Goal: Check status

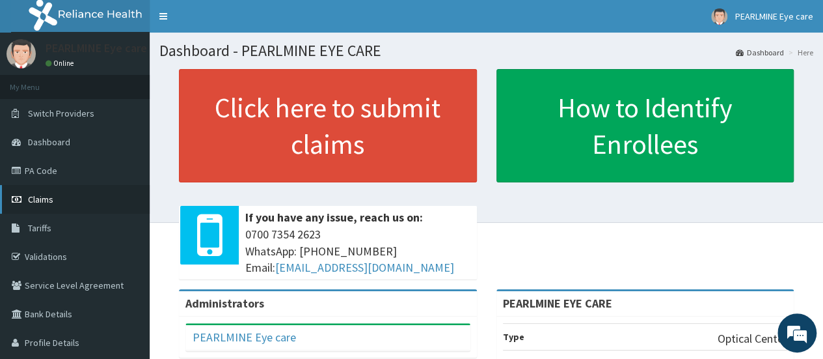
click at [56, 206] on link "Claims" at bounding box center [75, 199] width 150 height 29
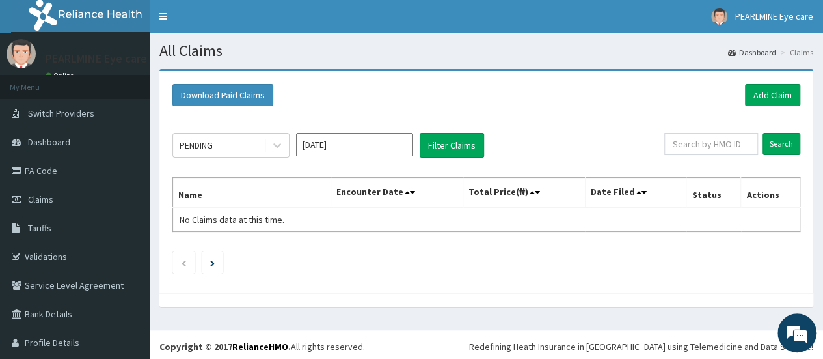
click at [340, 144] on input "Aug 2025" at bounding box center [354, 144] width 117 height 23
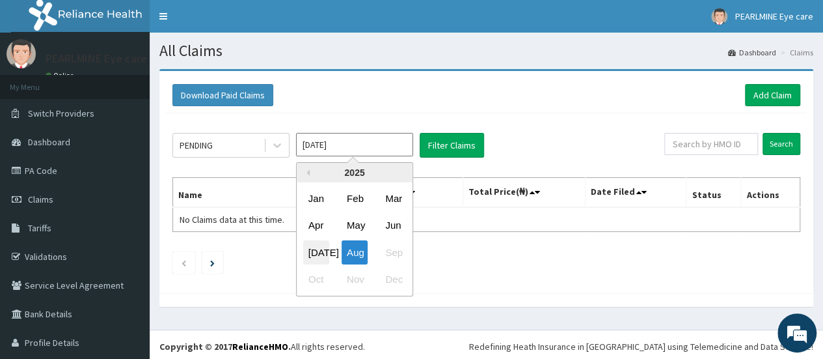
click at [317, 248] on div "Jul" at bounding box center [316, 252] width 26 height 24
type input "Jul 2025"
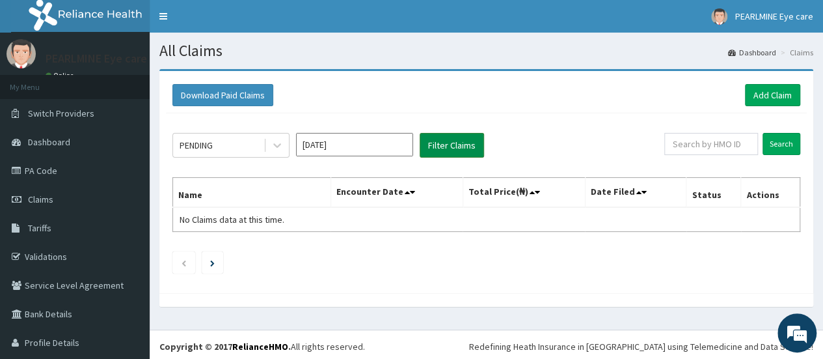
click at [462, 147] on button "Filter Claims" at bounding box center [452, 145] width 64 height 25
